Goal: Transaction & Acquisition: Purchase product/service

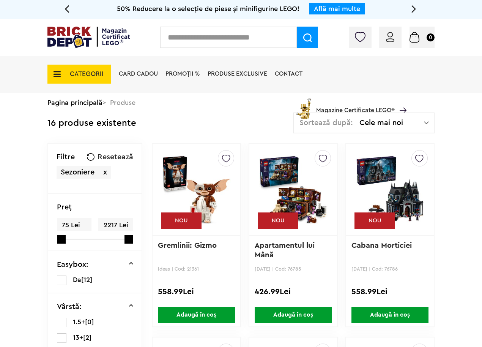
click at [306, 40] on img at bounding box center [307, 37] width 9 height 9
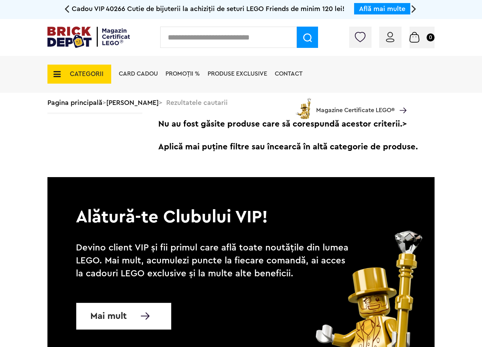
click at [67, 9] on icon at bounding box center [67, 8] width 5 height 13
click at [232, 41] on input "text" at bounding box center [228, 37] width 137 height 21
type input "*********"
click at [308, 36] on img at bounding box center [307, 37] width 9 height 9
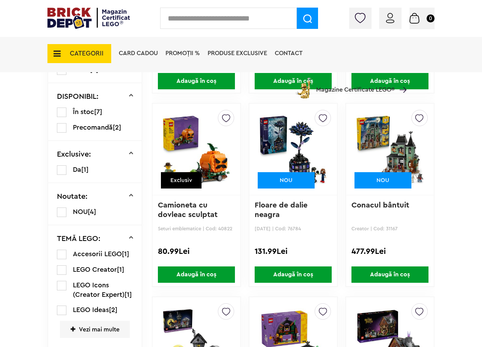
scroll to position [344, 0]
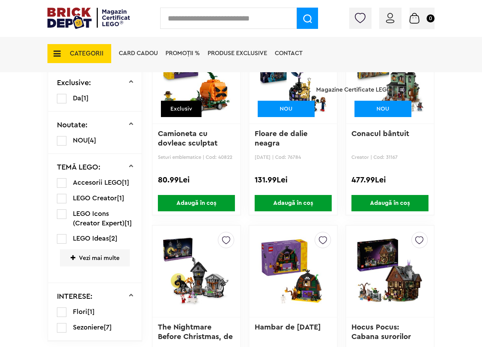
click at [186, 103] on div "Exclusiv" at bounding box center [181, 109] width 41 height 16
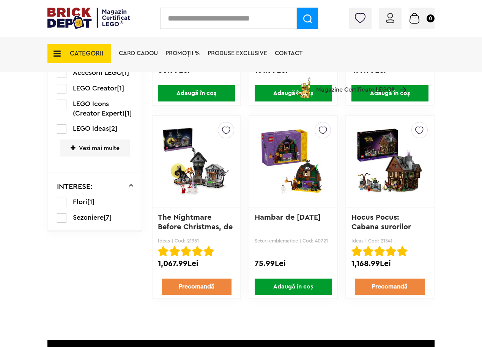
scroll to position [496, 0]
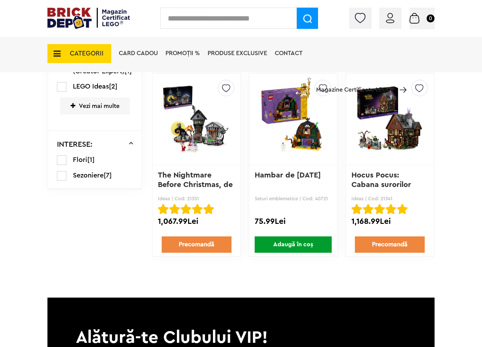
click at [283, 107] on img at bounding box center [293, 119] width 69 height 106
